Goal: Task Accomplishment & Management: Manage account settings

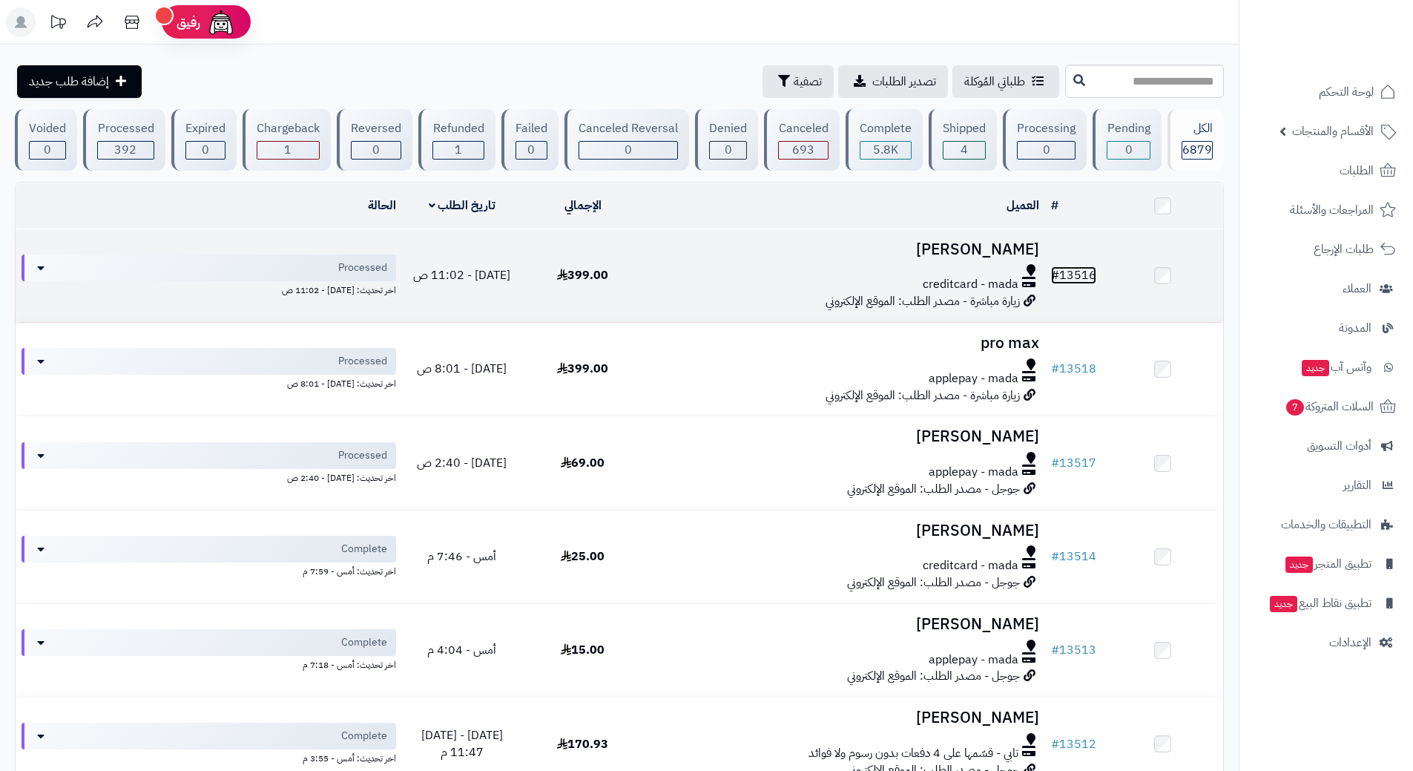
click at [1094, 273] on link "# 13516" at bounding box center [1073, 275] width 45 height 18
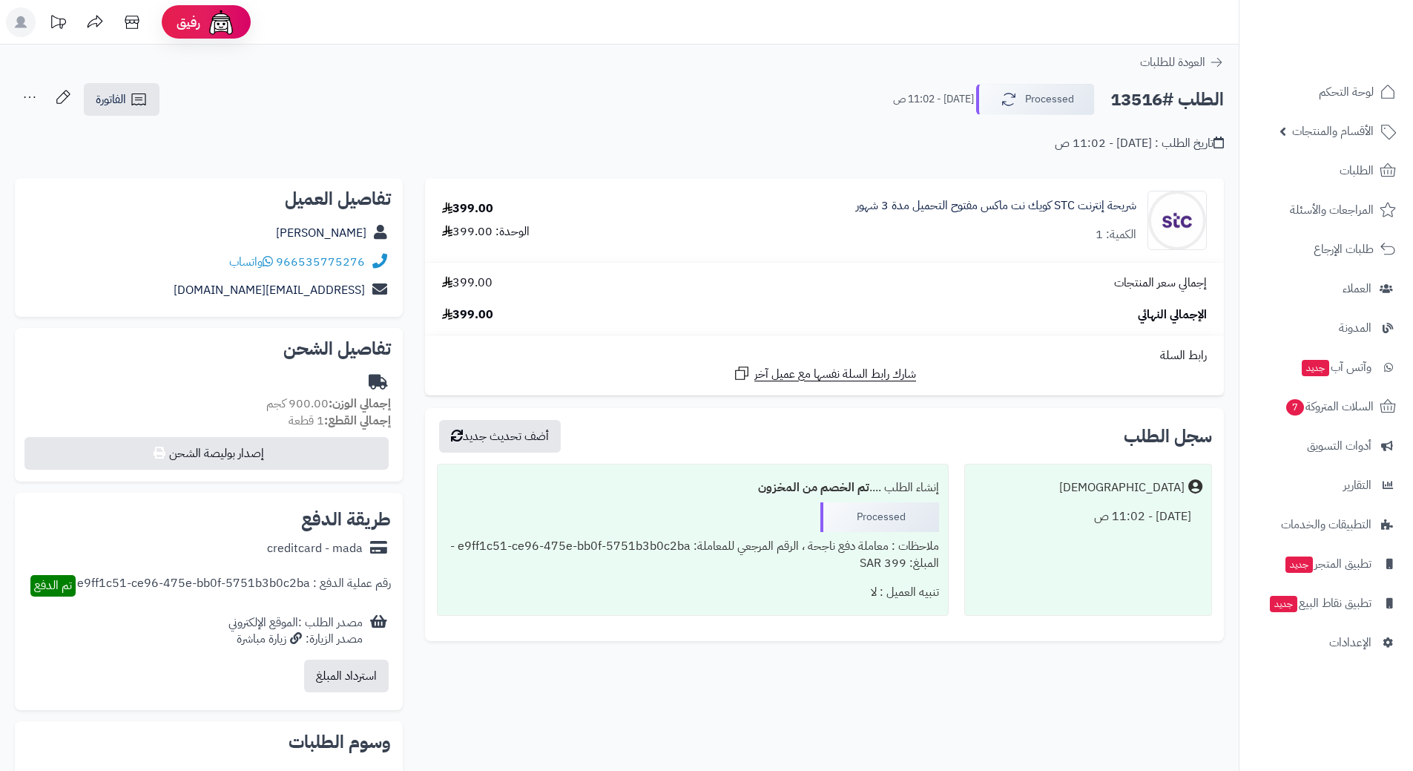
click at [1179, 98] on h2 "الطلب #13516" at bounding box center [1166, 100] width 113 height 30
copy div "الطلب #13516 Processed"
click at [353, 264] on link "966535775276" at bounding box center [320, 262] width 89 height 18
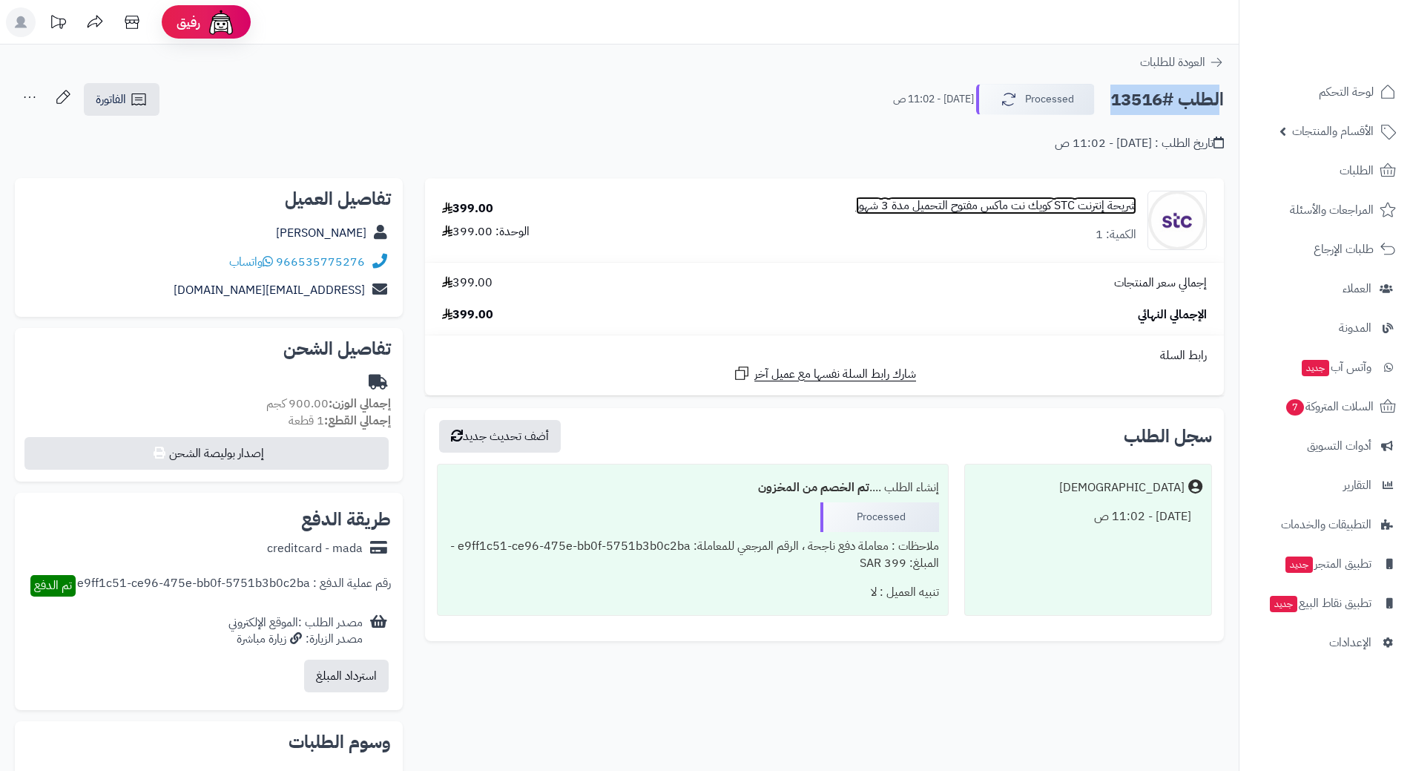
click at [1087, 205] on link "شريحة إنترنت STC كويك نت ماكس مفتوح التحميل مدة 3 شهور" at bounding box center [996, 205] width 280 height 17
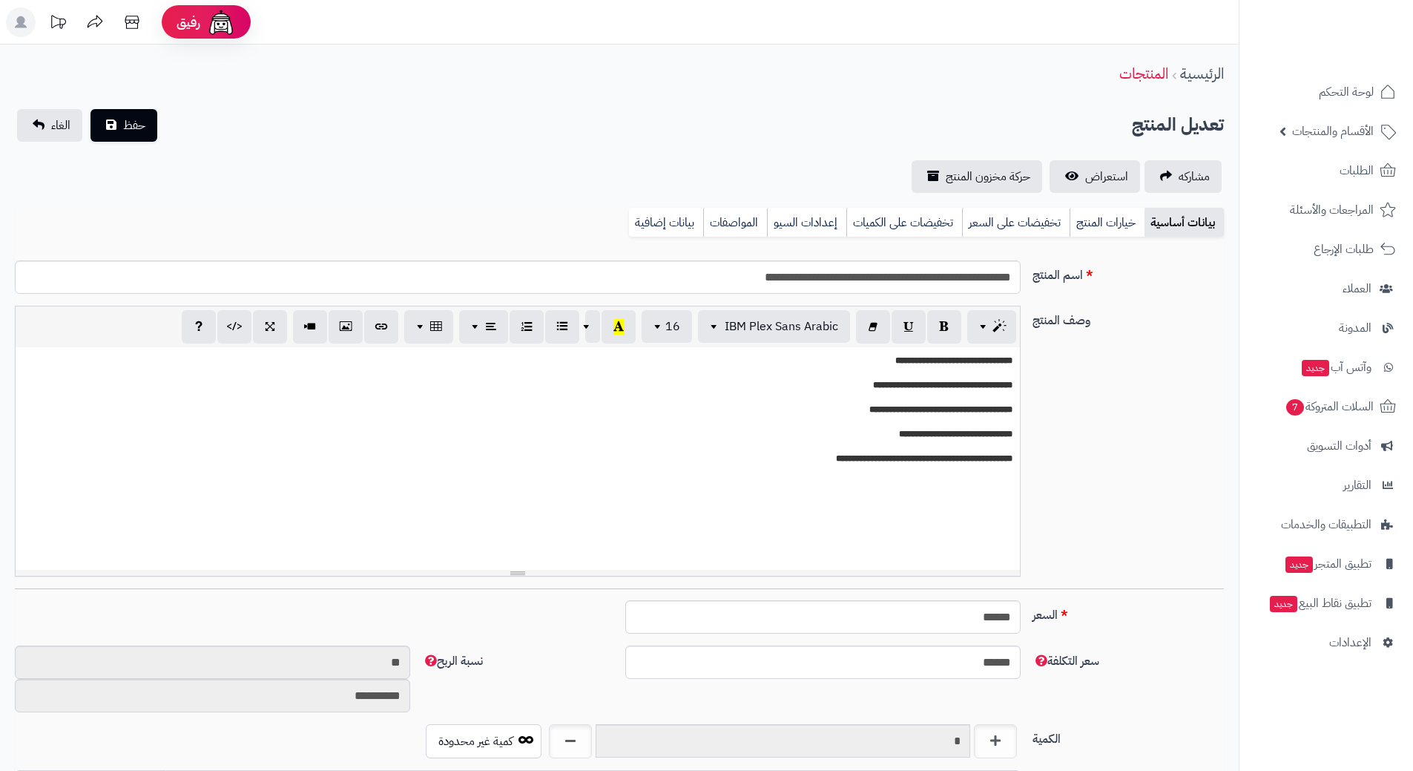
scroll to position [1291, 0]
click at [930, 277] on input "**********" at bounding box center [518, 276] width 1006 height 33
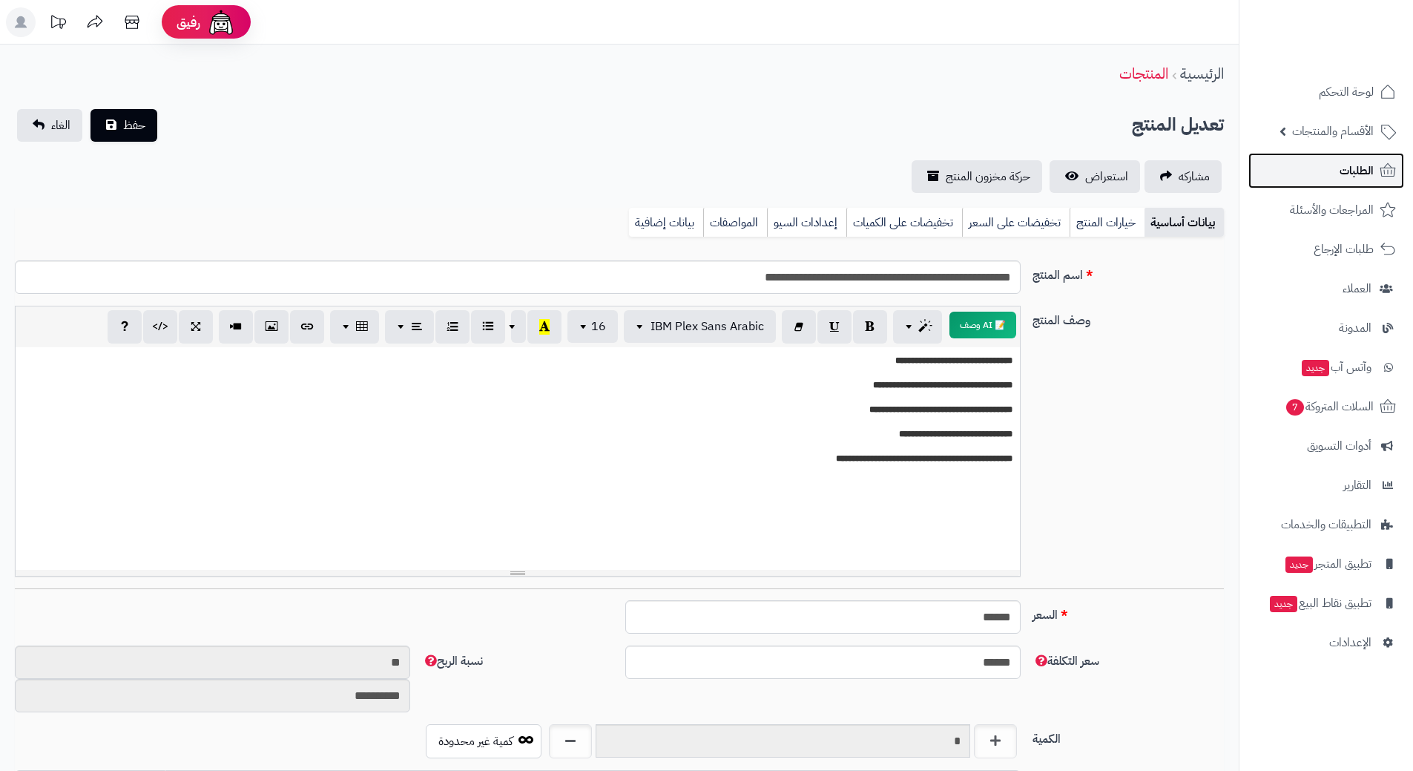
click at [1369, 160] on span "الطلبات" at bounding box center [1357, 170] width 34 height 21
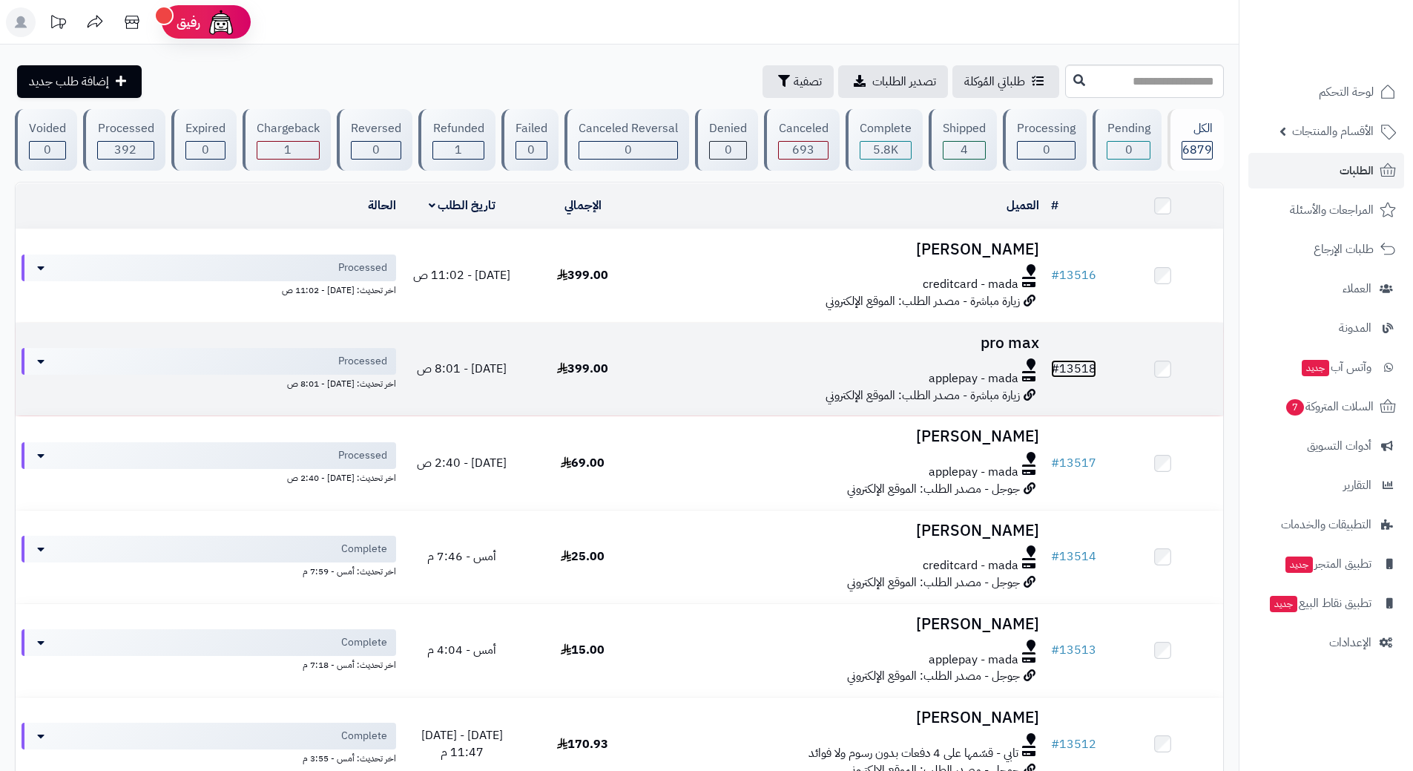
click at [1077, 360] on link "# 13518" at bounding box center [1073, 369] width 45 height 18
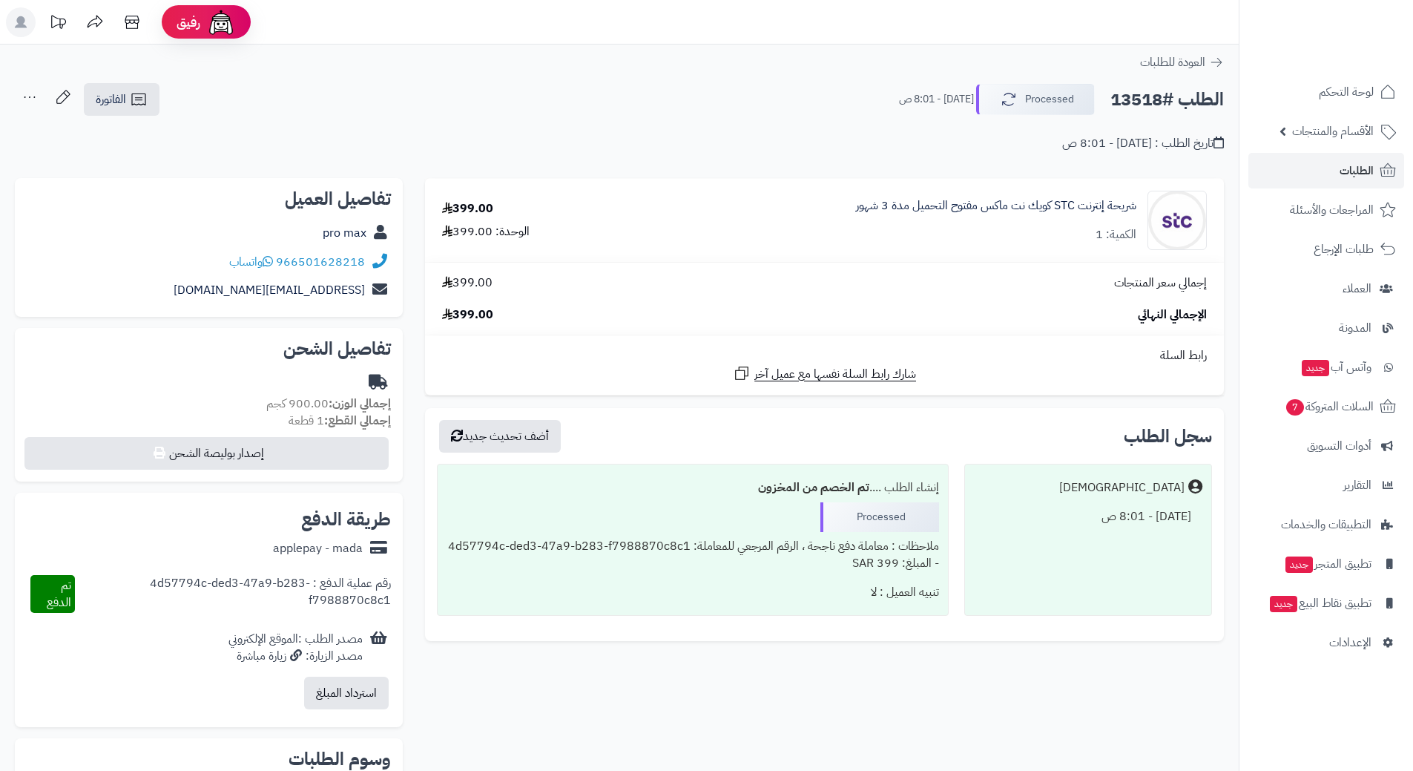
click at [1133, 95] on h2 "الطلب #13518" at bounding box center [1166, 100] width 113 height 30
copy div "الطلب #13518 Processed"
click at [351, 257] on link "966501628218" at bounding box center [320, 262] width 89 height 18
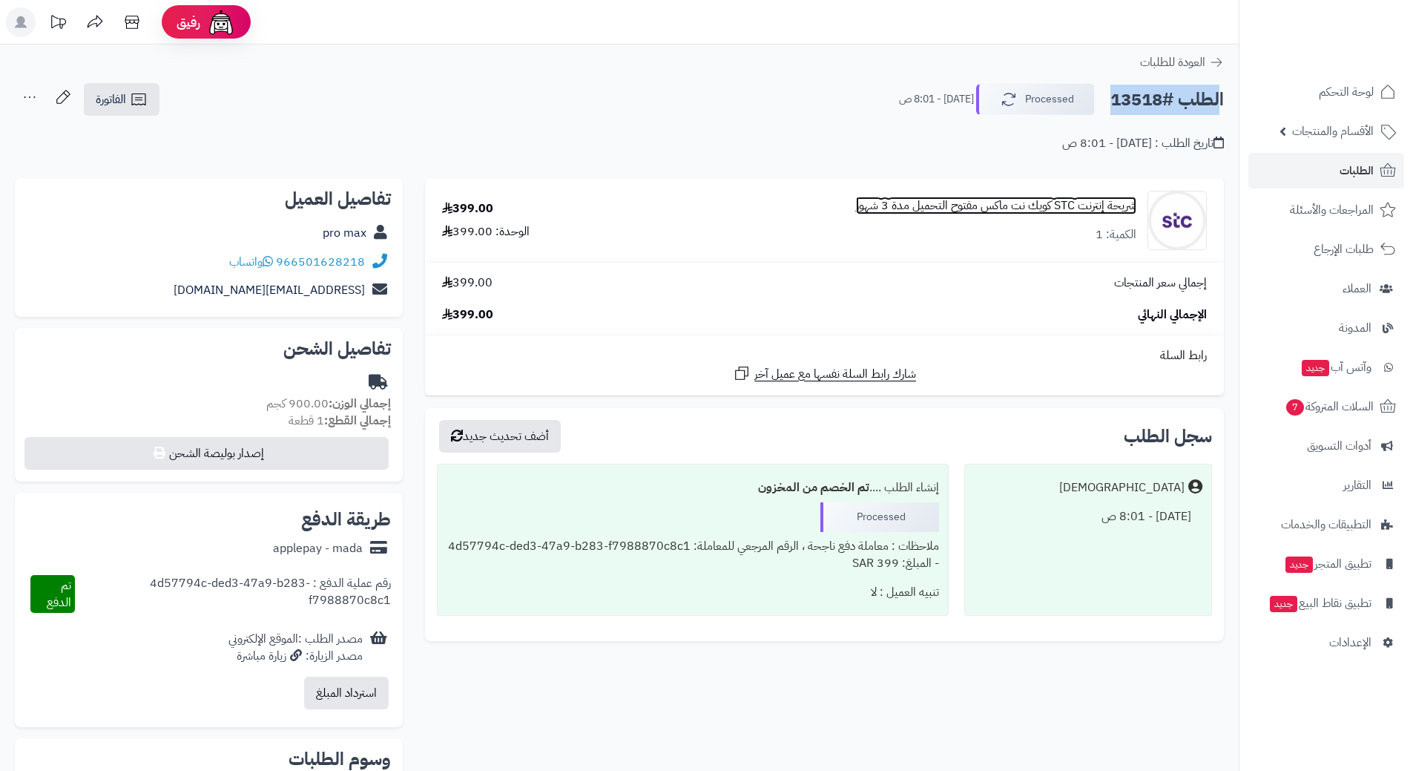
click at [1046, 202] on link "شريحة إنترنت STC كويك نت ماكس مفتوح التحميل مدة 3 شهور" at bounding box center [996, 205] width 280 height 17
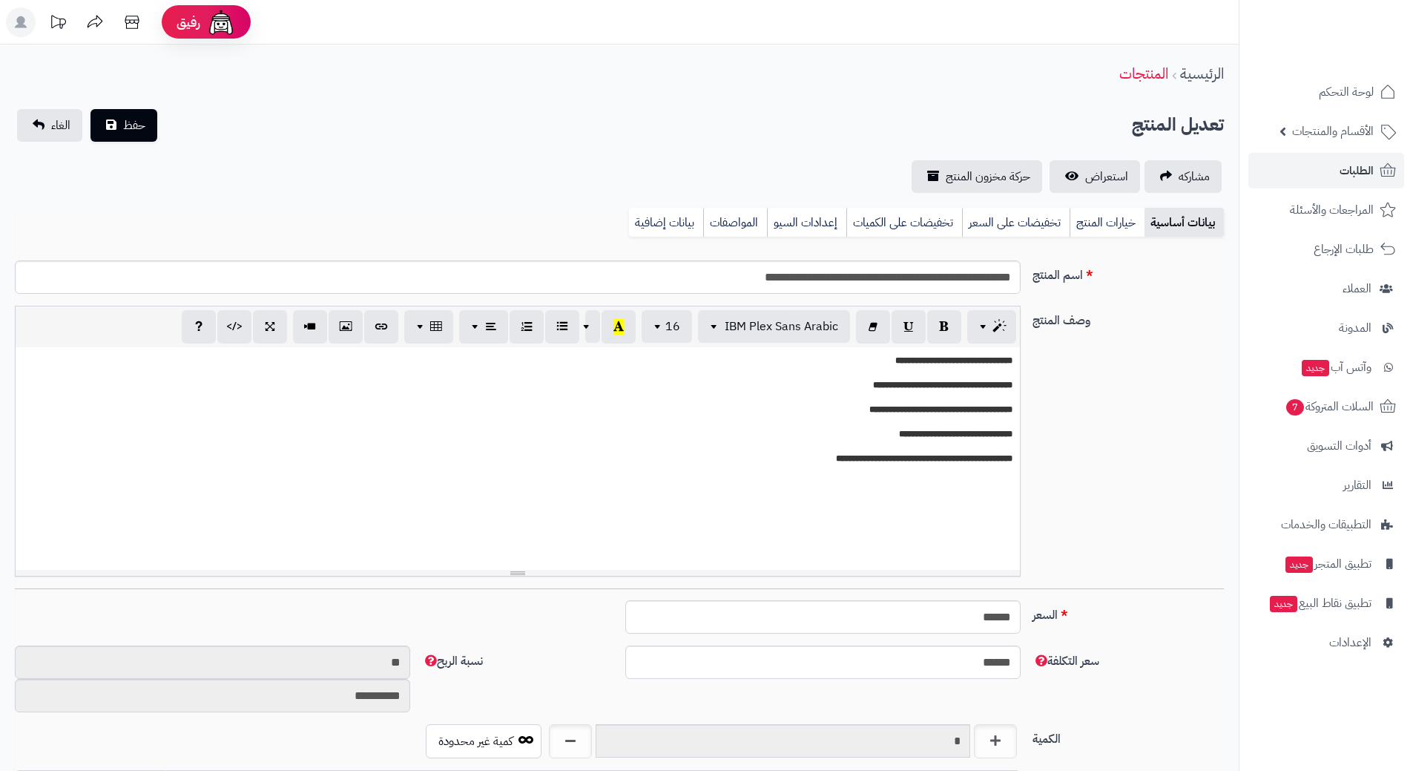
scroll to position [1291, 0]
click at [963, 277] on input "**********" at bounding box center [518, 276] width 1006 height 33
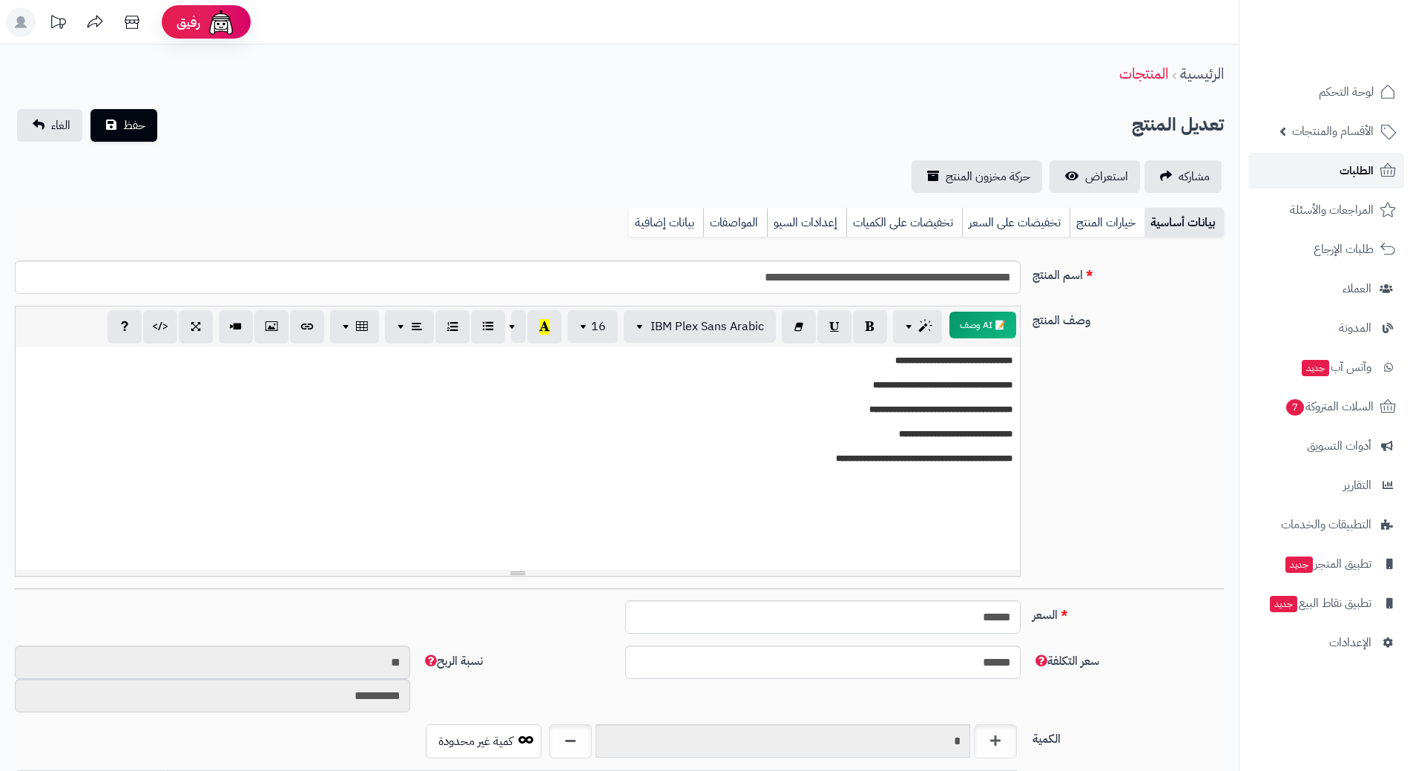
click at [1358, 164] on span "الطلبات" at bounding box center [1357, 170] width 34 height 21
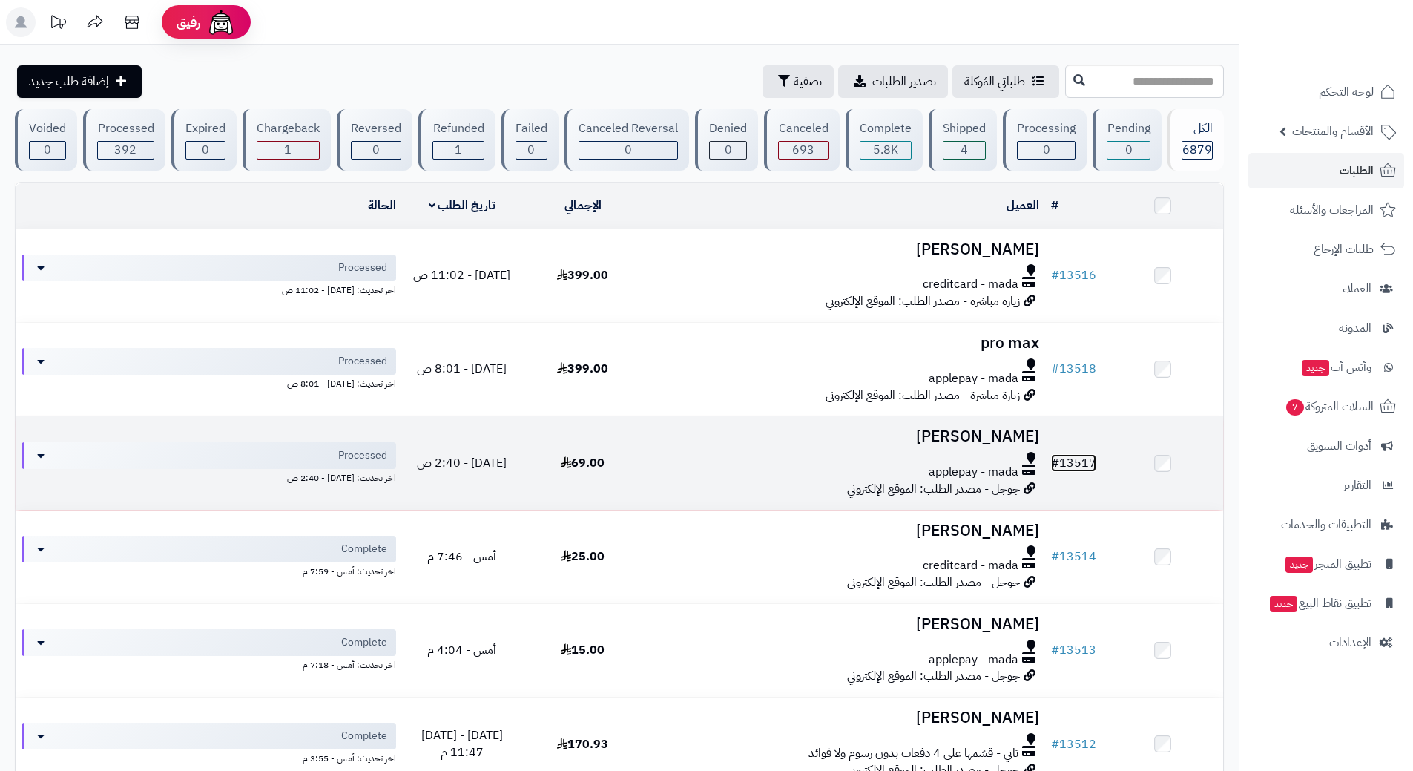
click at [1083, 457] on link "# 13517" at bounding box center [1073, 463] width 45 height 18
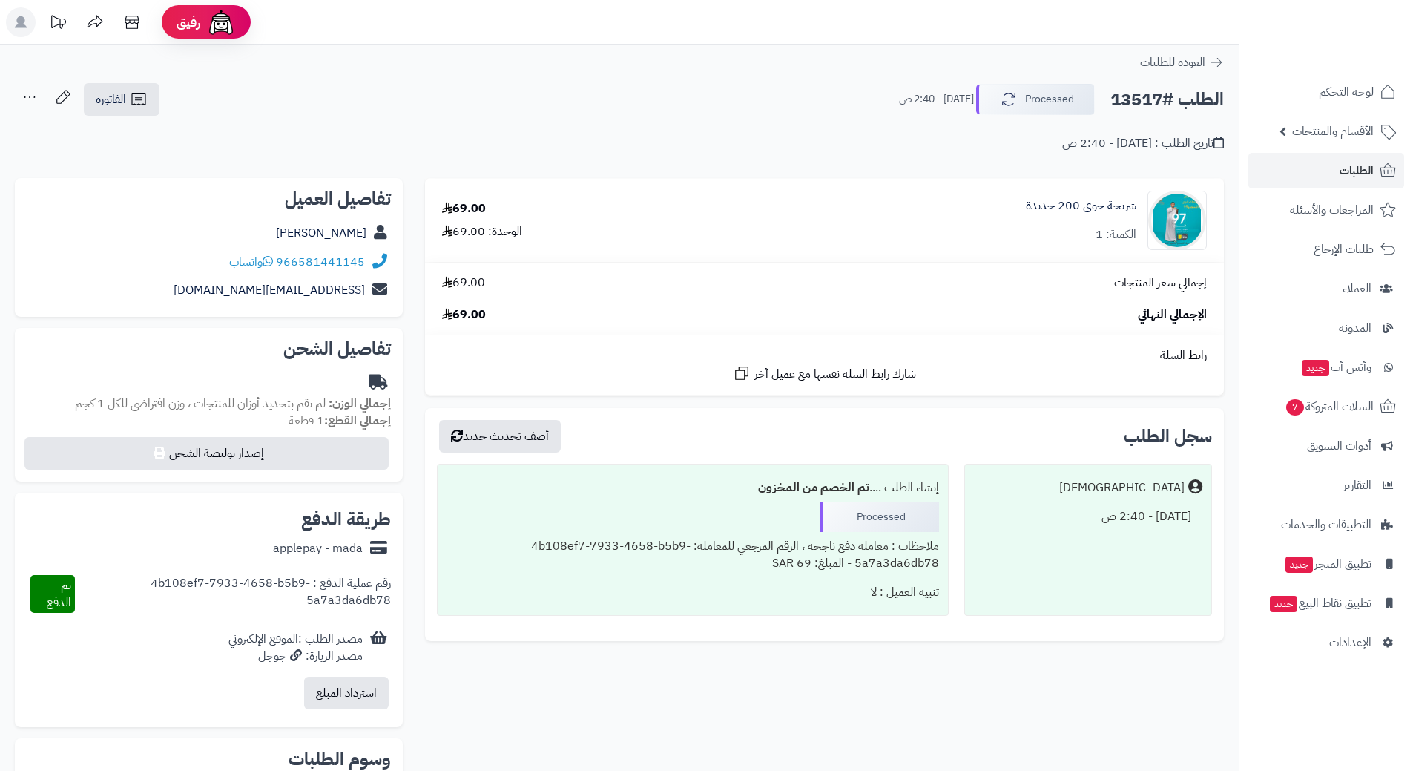
click at [1150, 103] on h2 "الطلب #13517" at bounding box center [1166, 100] width 113 height 30
copy div "الطلب #13517 Processed"
click at [351, 260] on link "966581441145" at bounding box center [320, 262] width 89 height 18
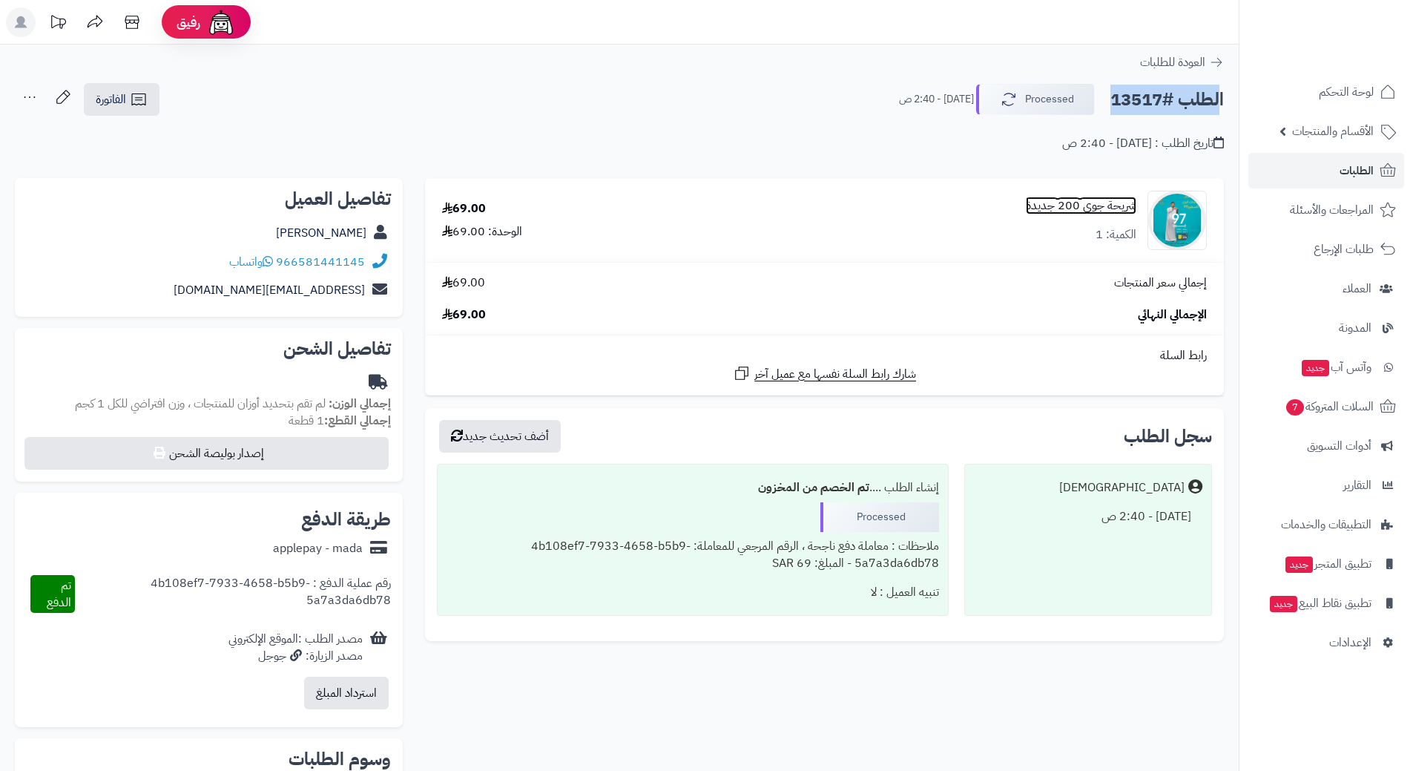
click at [1088, 201] on link "شريحة جوي 200 جديدة" at bounding box center [1081, 205] width 111 height 17
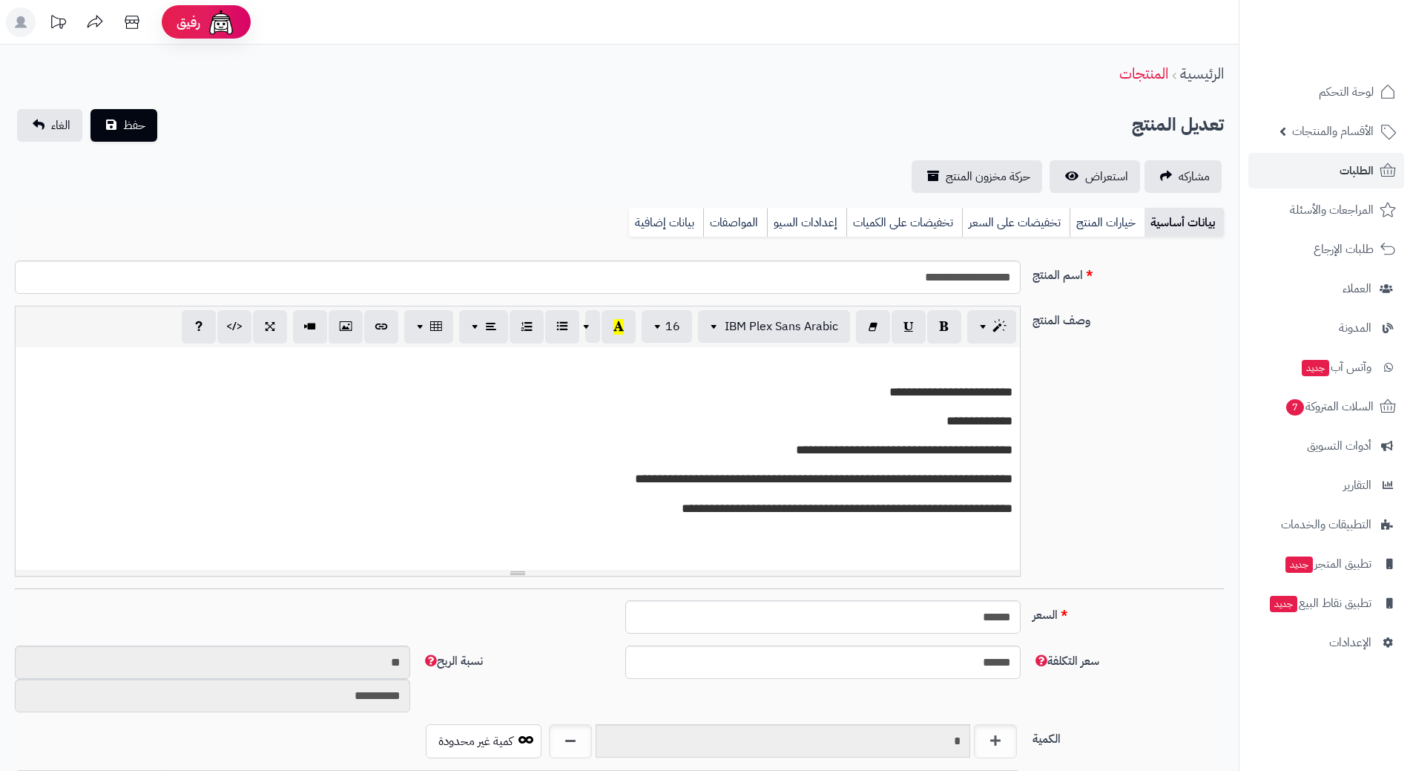
scroll to position [1291, 0]
click at [979, 276] on input "**********" at bounding box center [518, 276] width 1006 height 33
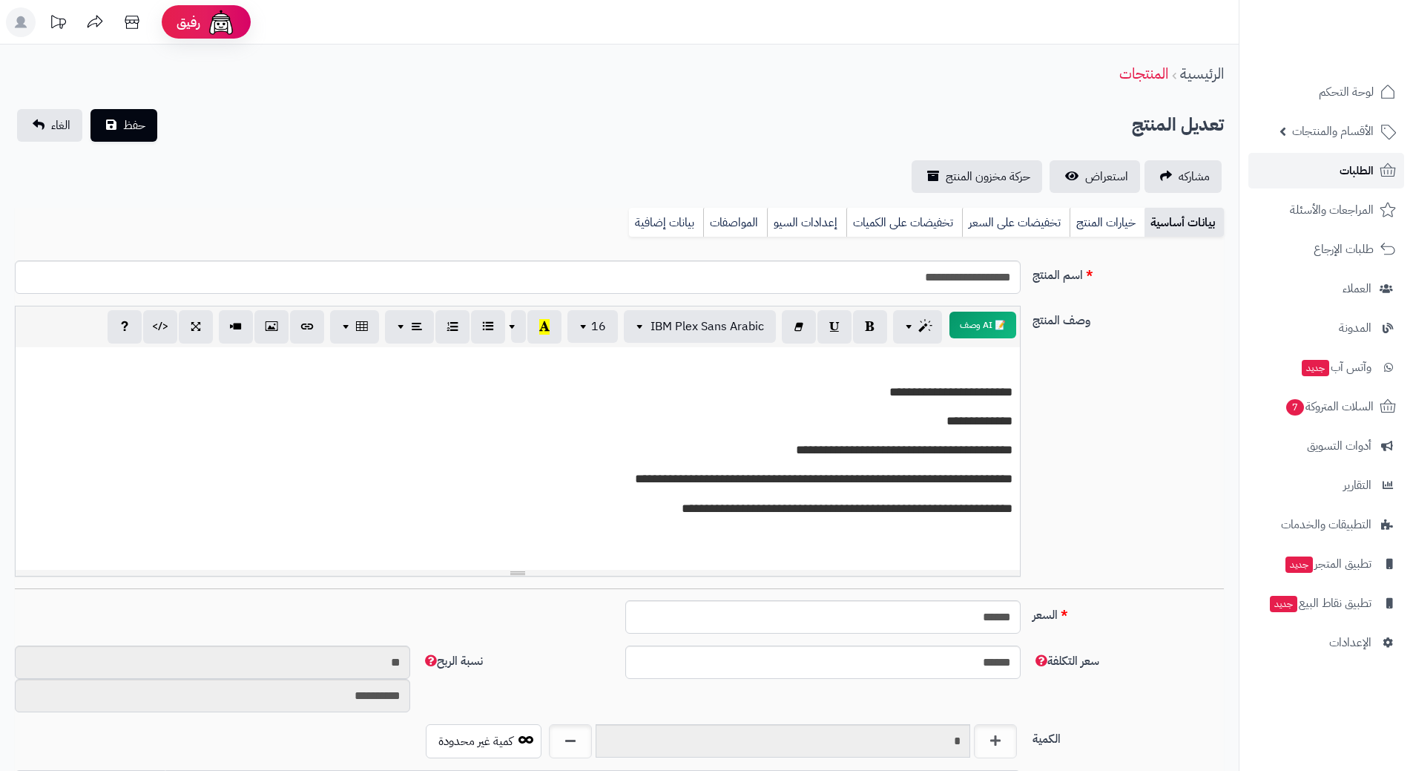
click at [1357, 165] on span "الطلبات" at bounding box center [1357, 170] width 34 height 21
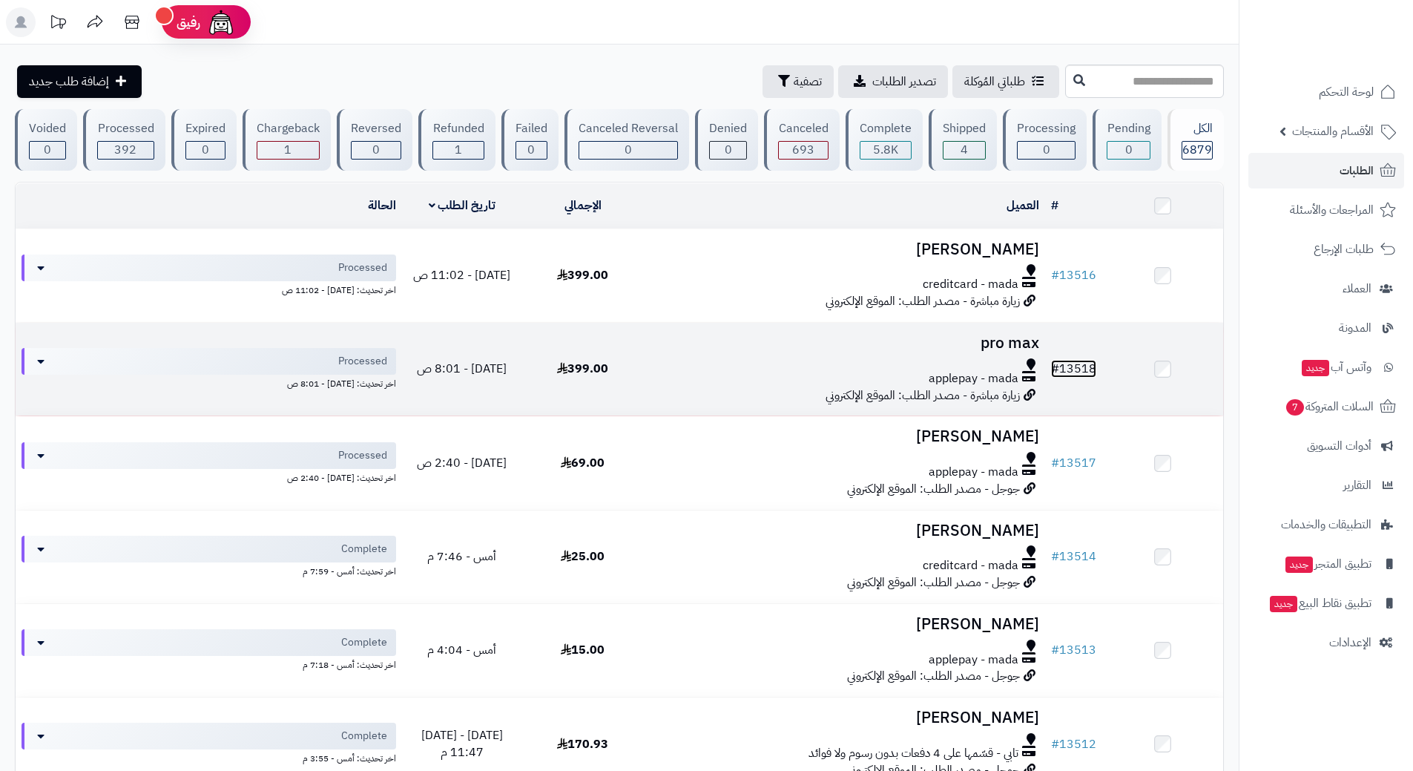
click at [1087, 364] on link "# 13518" at bounding box center [1073, 369] width 45 height 18
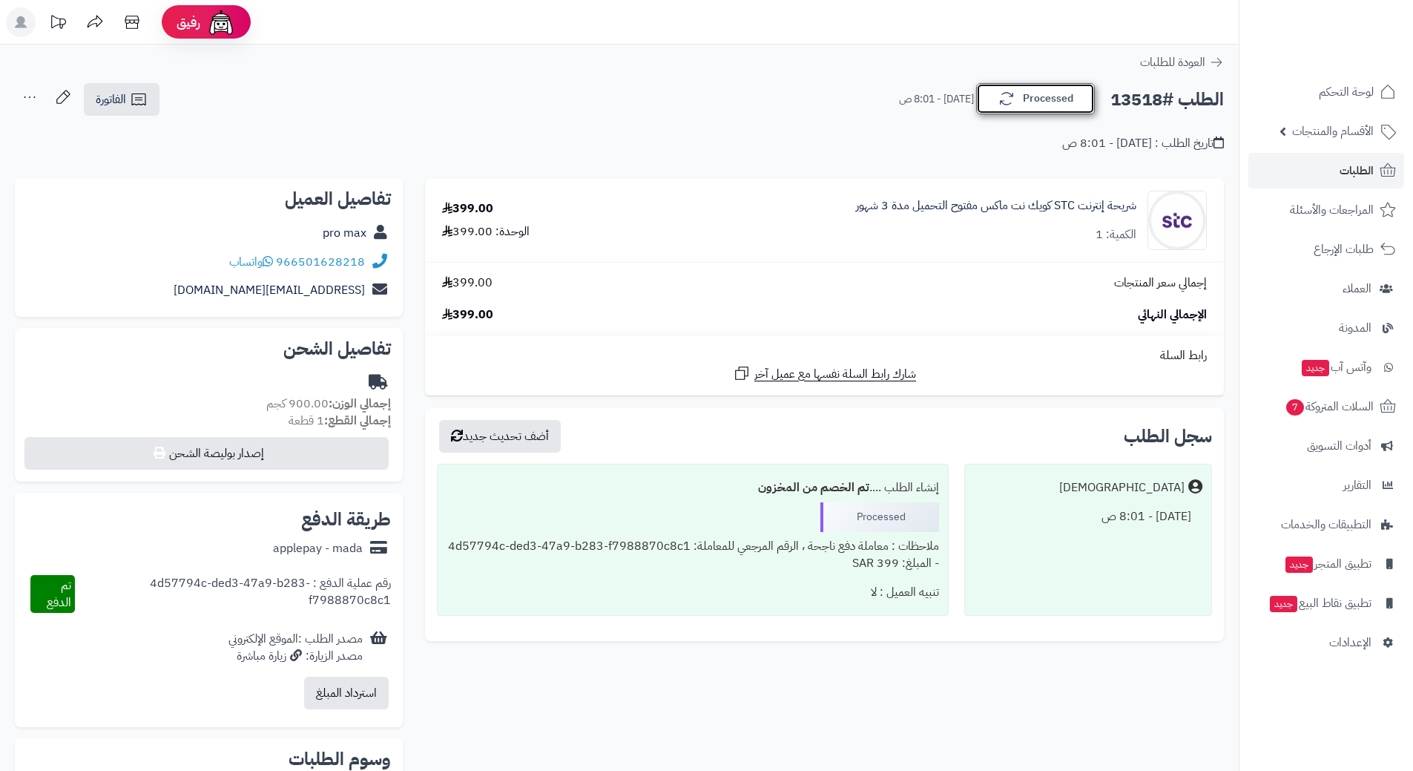
click at [1073, 102] on button "Processed" at bounding box center [1035, 98] width 119 height 31
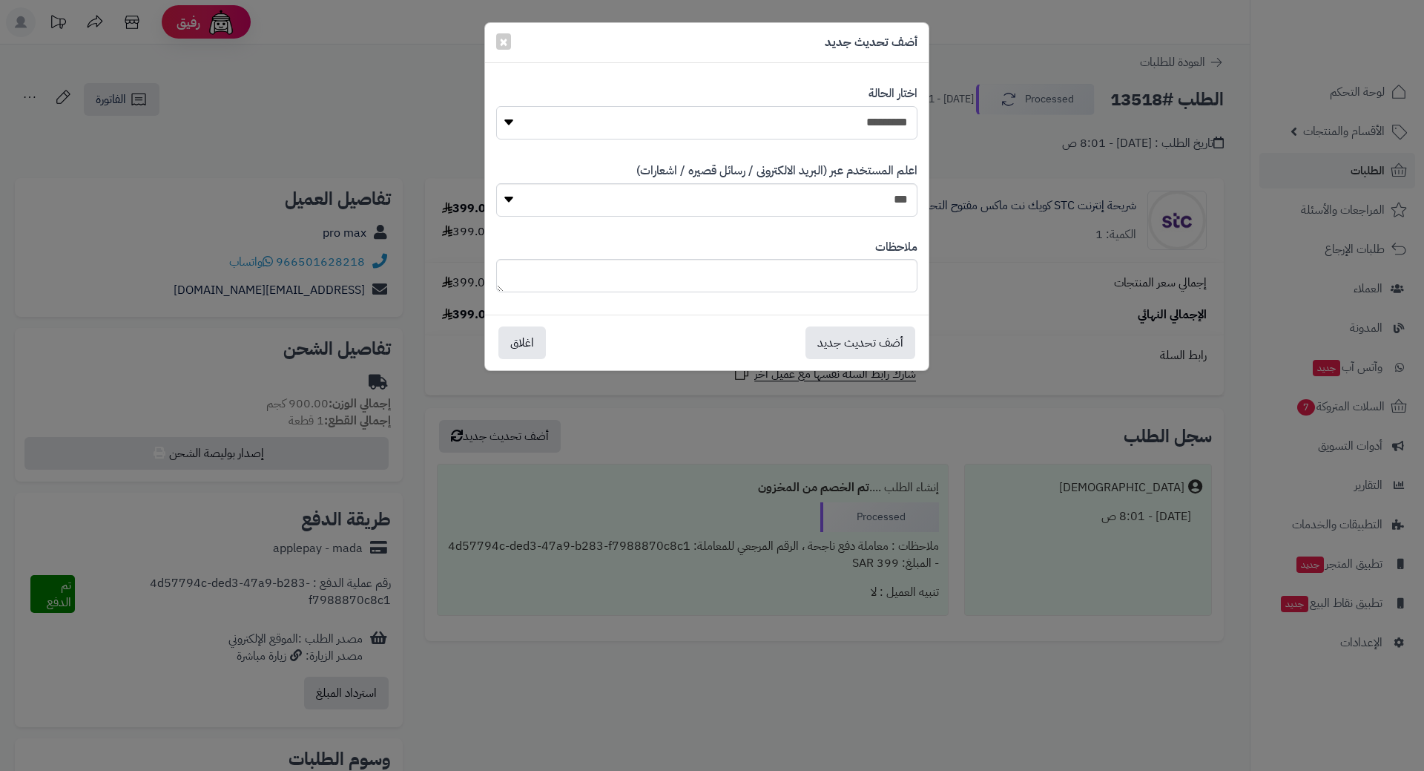
click at [881, 116] on select "**********" at bounding box center [706, 122] width 421 height 33
select select "*"
click at [496, 106] on select "**********" at bounding box center [706, 122] width 421 height 33
click at [866, 340] on button "أضف تحديث جديد" at bounding box center [860, 342] width 110 height 33
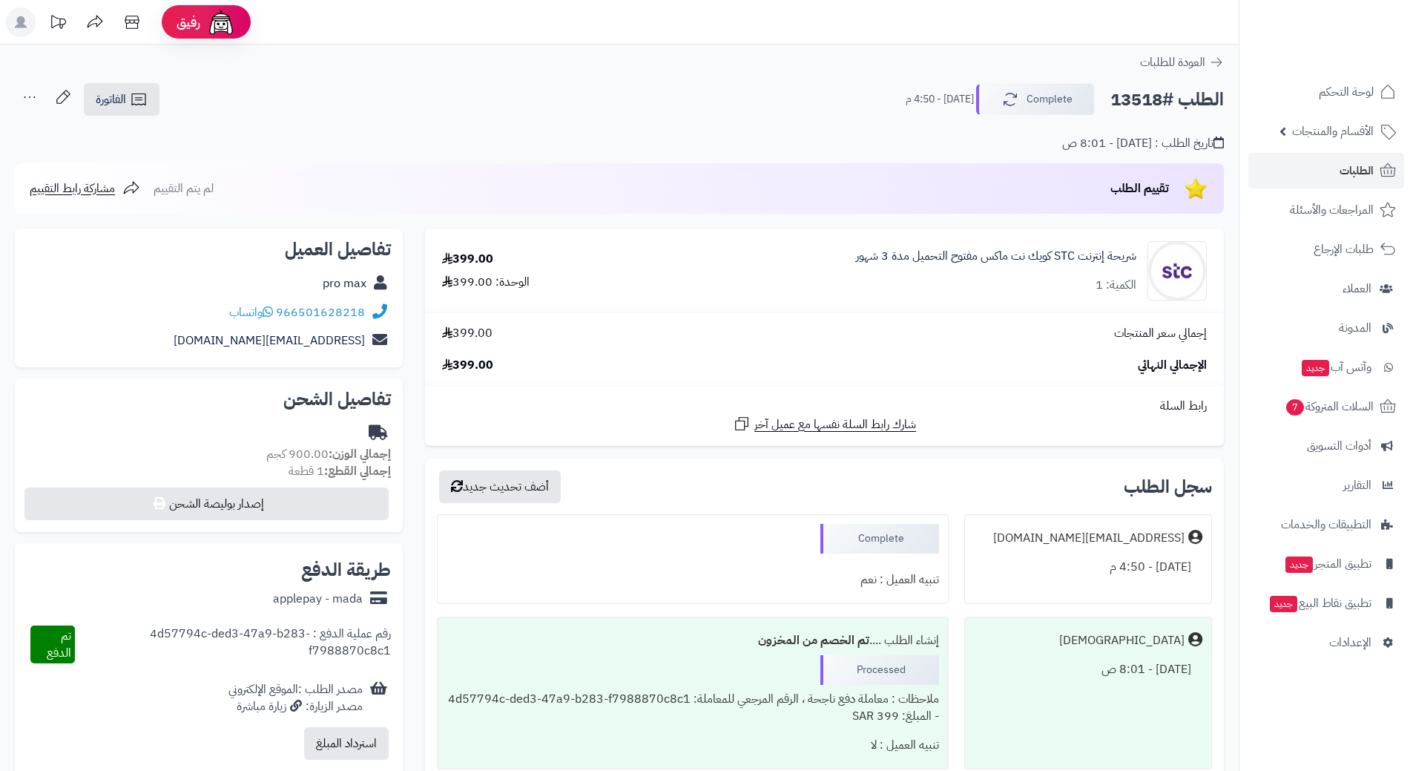
click at [1141, 99] on h2 "الطلب #13518" at bounding box center [1166, 100] width 113 height 30
copy h2 "13518"
click at [1365, 165] on span "الطلبات" at bounding box center [1357, 170] width 34 height 21
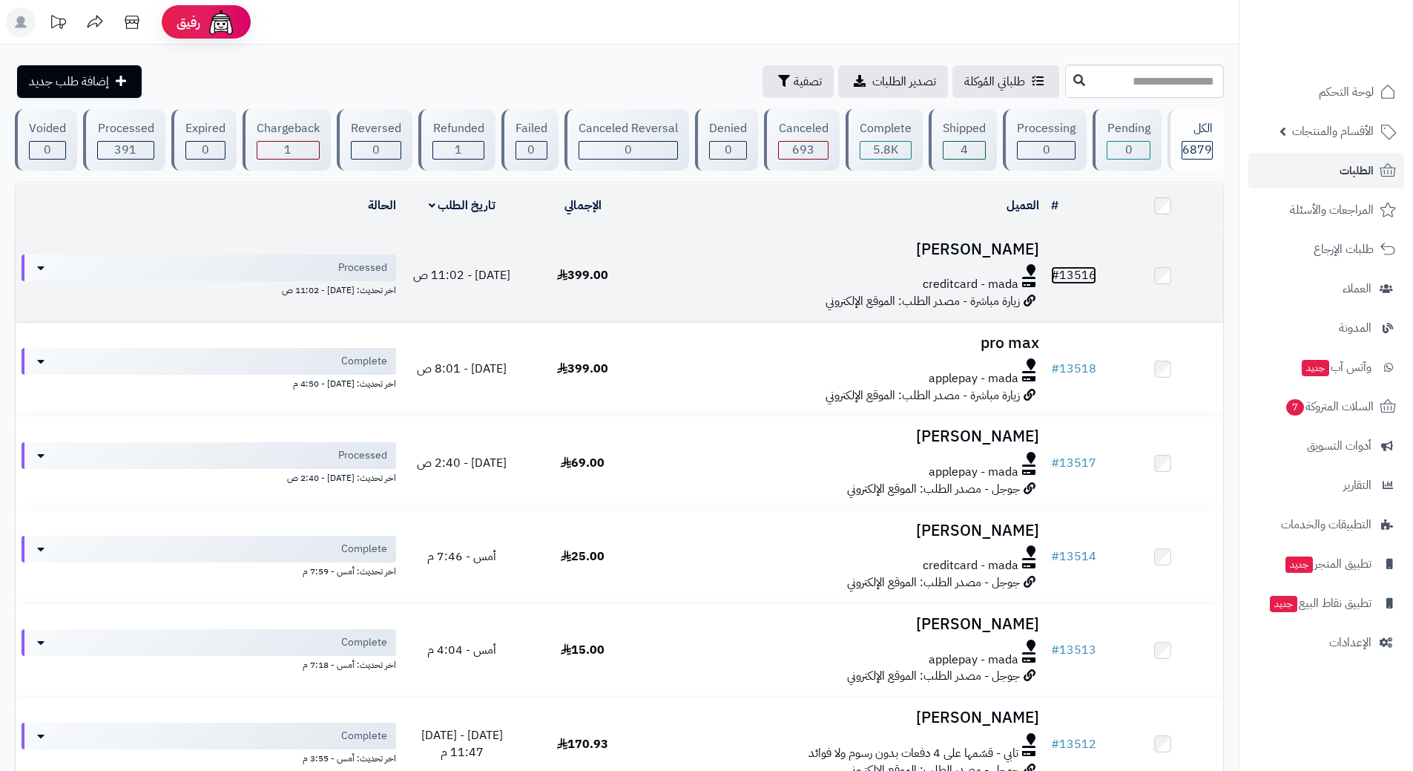
click at [1090, 273] on link "# 13516" at bounding box center [1073, 275] width 45 height 18
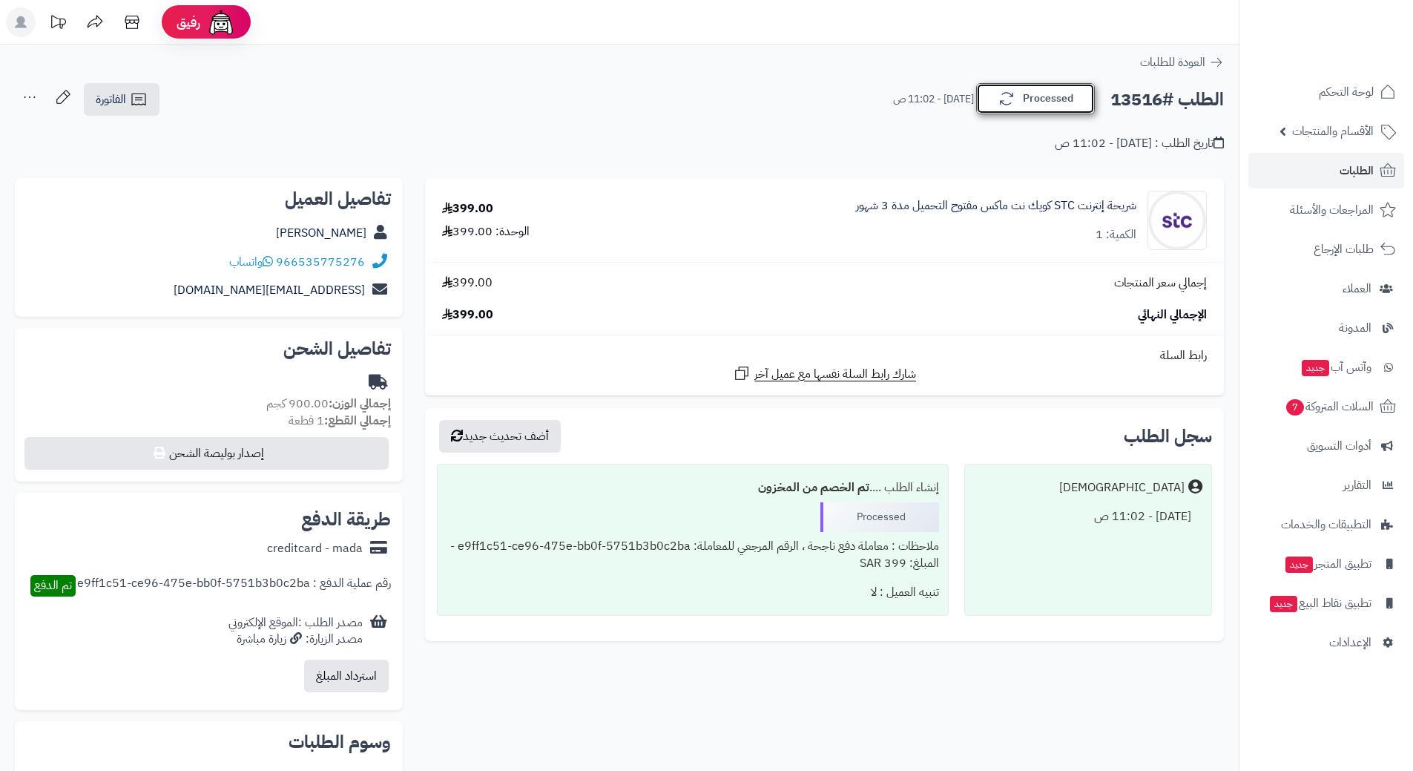
click at [1059, 103] on button "Processed" at bounding box center [1035, 98] width 119 height 31
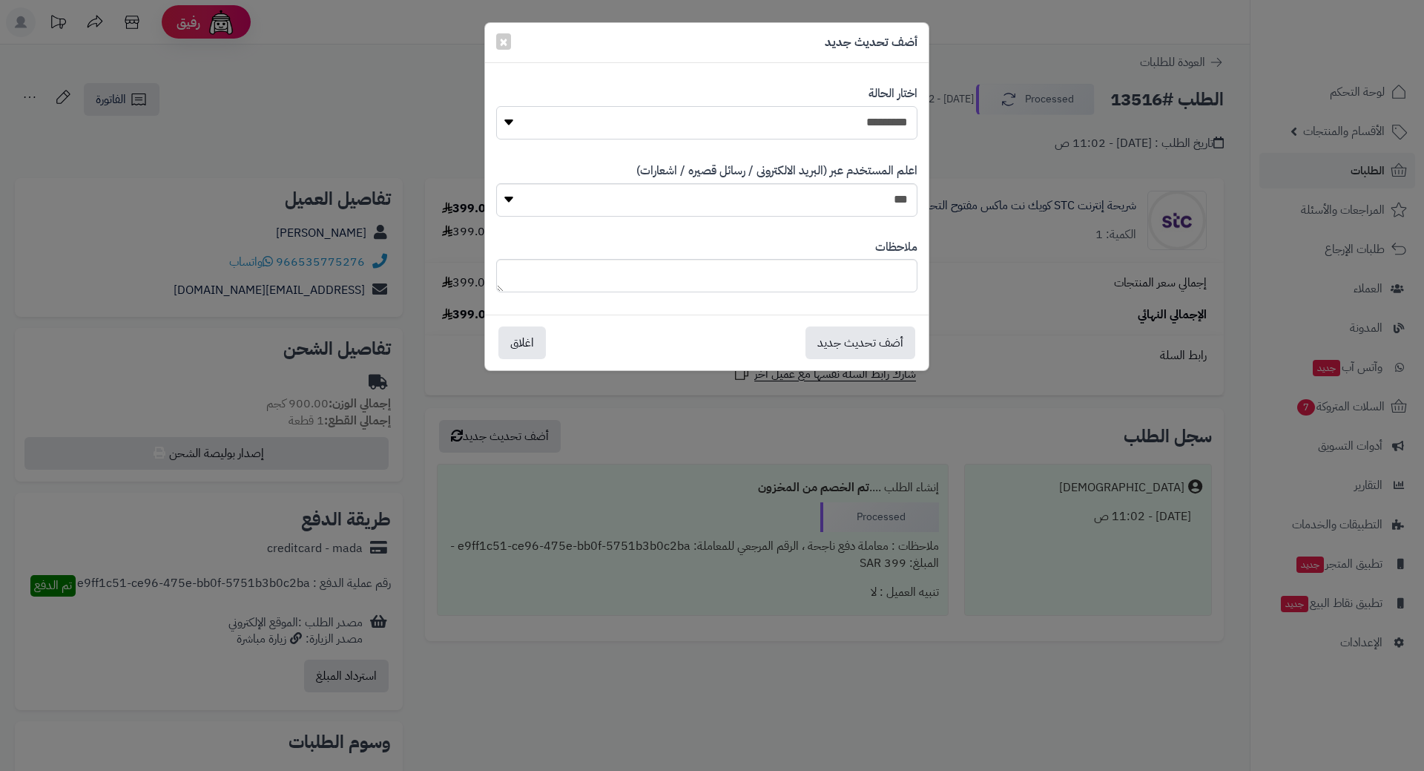
click at [897, 115] on select "**********" at bounding box center [706, 122] width 421 height 33
select select "*"
click at [496, 106] on select "**********" at bounding box center [706, 122] width 421 height 33
click at [890, 341] on button "أضف تحديث جديد" at bounding box center [860, 342] width 110 height 33
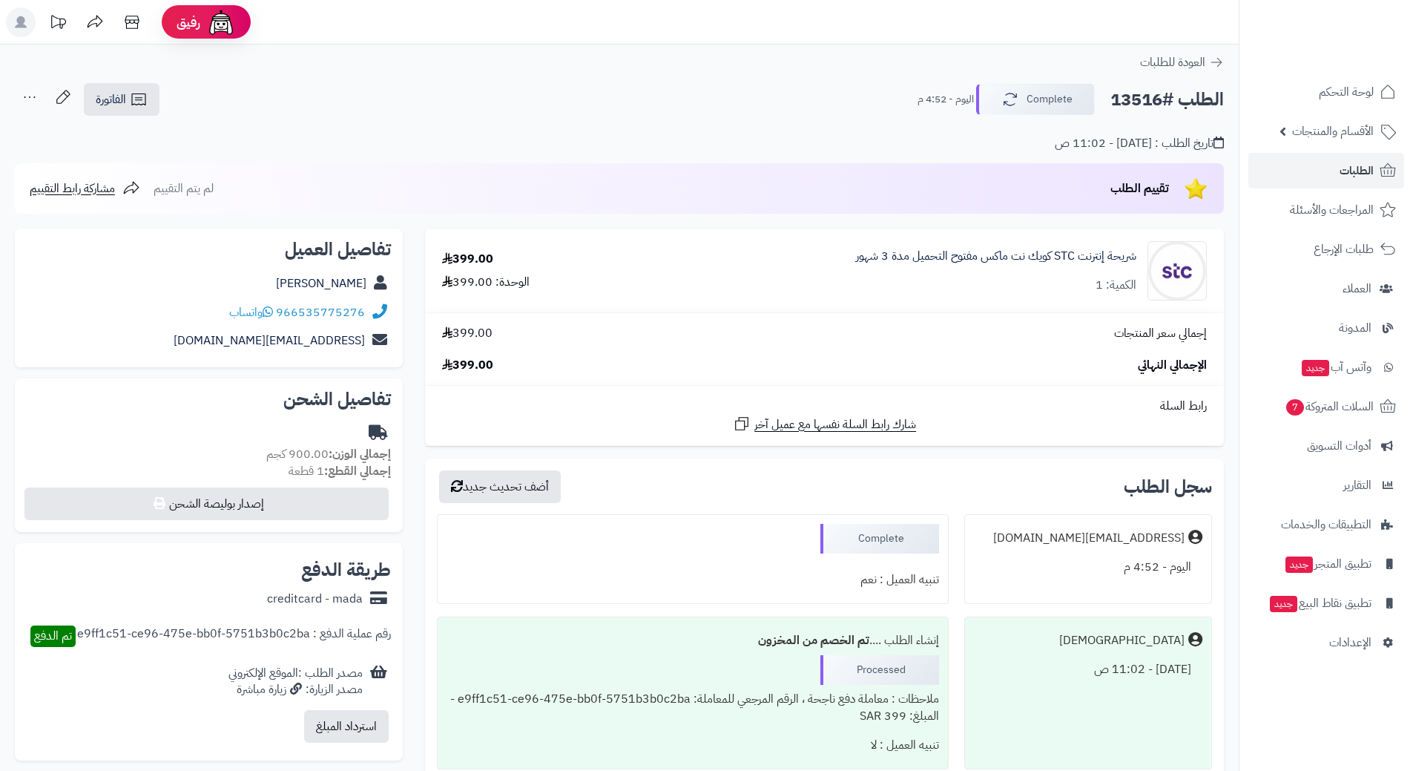
click at [1137, 102] on h2 "الطلب #13516" at bounding box center [1166, 100] width 113 height 30
copy h2 "13516"
